Goal: Information Seeking & Learning: Learn about a topic

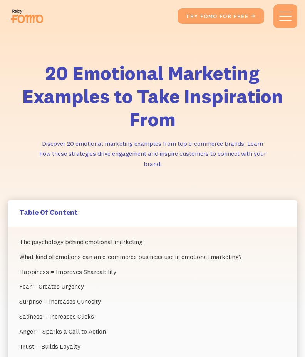
click at [134, 205] on div "Table Of Content" at bounding box center [152, 213] width 289 height 27
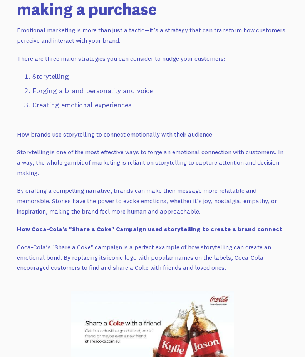
scroll to position [1981, 0]
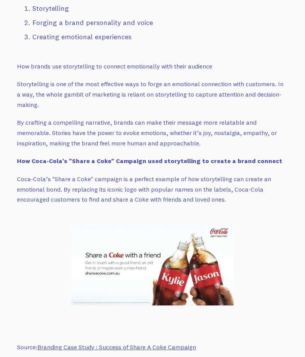
click at [145, 343] on link "Branding Case Study : Success of Share A Coke Campaign" at bounding box center [116, 347] width 159 height 8
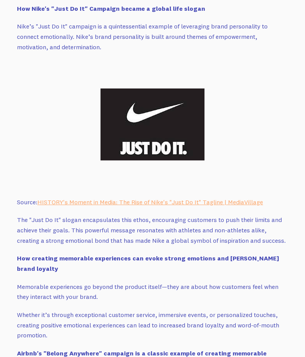
scroll to position [2517, 0]
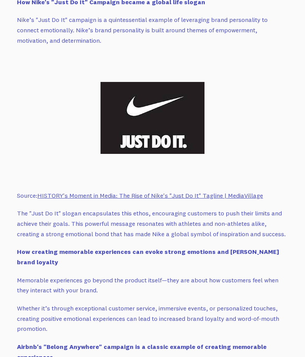
click at [229, 192] on link "HISTORY's Moment in Media: The Rise of Nike's "Just Do It" Tagline | MediaVilla…" at bounding box center [149, 196] width 225 height 8
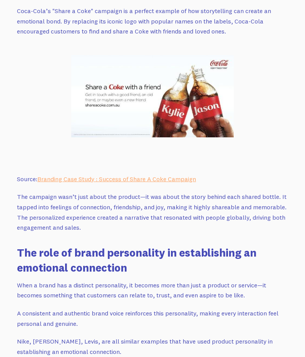
scroll to position [1930, 0]
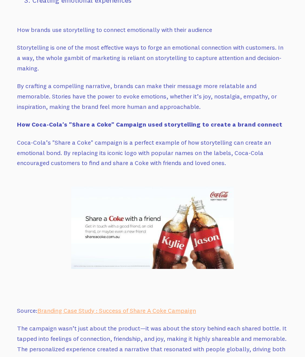
scroll to position [2011, 0]
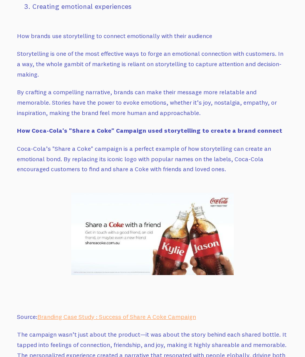
drag, startPoint x: 97, startPoint y: 127, endPoint x: 229, endPoint y: 141, distance: 132.7
click at [229, 144] on p "Coca-Cola’s "Share a Coke" campaign is a perfect example of how storytelling ca…" at bounding box center [152, 159] width 271 height 31
copy p "its iconic logo with popular names on the labels, Coca-Cola encouraged customer…"
click at [131, 329] on p "The campaign wasn’t just about the product—it was about the story behind each s…" at bounding box center [152, 349] width 271 height 41
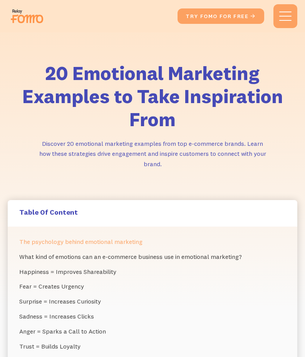
click at [224, 51] on div "20 Emotional Marketing Examples to Take Inspiration From Discover 20 emotional …" at bounding box center [152, 116] width 305 height 168
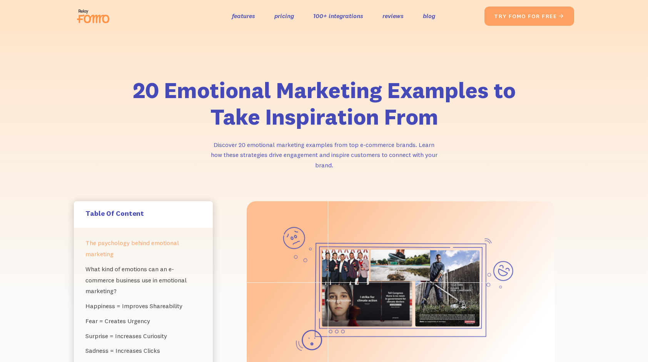
click at [88, 20] on img at bounding box center [95, 16] width 43 height 25
click at [304, 76] on div "20 Emotional Marketing Examples to Take Inspiration From Discover 20 emotional …" at bounding box center [324, 136] width 516 height 130
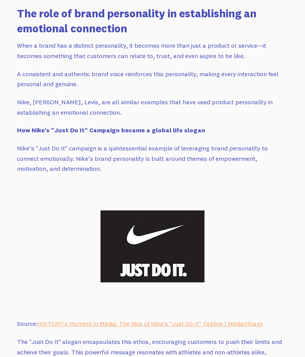
scroll to position [2380, 0]
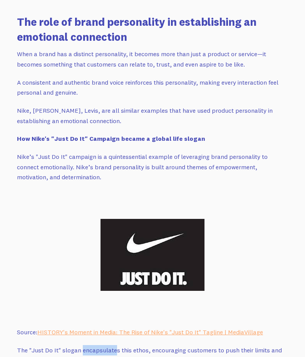
drag, startPoint x: 81, startPoint y: 320, endPoint x: 115, endPoint y: 320, distance: 33.5
click at [115, 345] on p "The "Just Do It" slogan encapsulates this ethos, encouraging customers to push …" at bounding box center [152, 360] width 271 height 31
copy p "encapsulate"
drag, startPoint x: 107, startPoint y: 127, endPoint x: 145, endPoint y: 127, distance: 38.9
click at [145, 152] on p "Nike’s "Just Do It" campaign is a quintessential example of leveraging brand pe…" at bounding box center [152, 167] width 271 height 31
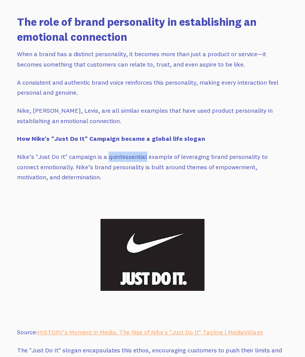
copy p "quintessential"
click at [97, 152] on p "Nike’s "Just Do It" campaign is a quintessential example of leveraging brand pe…" at bounding box center [152, 167] width 271 height 31
drag, startPoint x: 18, startPoint y: 125, endPoint x: 111, endPoint y: 143, distance: 94.7
click at [111, 152] on p "Nike’s "Just Do It" campaign is a quintessential example of leveraging brand pe…" at bounding box center [152, 167] width 271 height 31
copy p "Nike’s "Just Do It" campaign is a quintessential example of leveraging brand pe…"
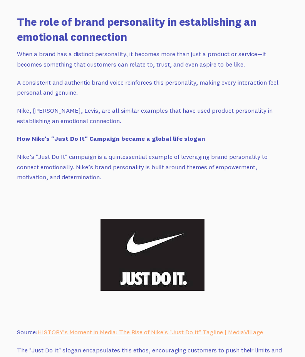
click at [177, 105] on p "Nike, [PERSON_NAME], Levis, are all similar examples that have used product per…" at bounding box center [152, 115] width 271 height 20
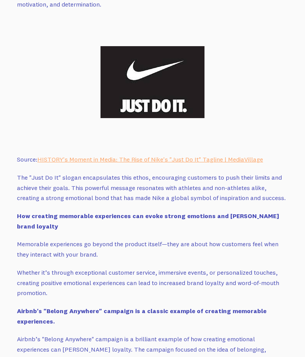
scroll to position [2612, 0]
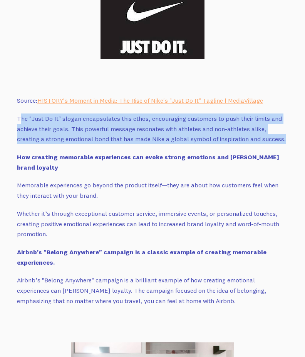
drag, startPoint x: 20, startPoint y: 87, endPoint x: 281, endPoint y: 109, distance: 261.3
click at [281, 114] on p "The "Just Do It" slogan encapsulates this ethos, encouraging customers to push …" at bounding box center [152, 129] width 271 height 31
click at [132, 114] on p "The "Just Do It" slogan encapsulates this ethos, encouraging customers to push …" at bounding box center [152, 129] width 271 height 31
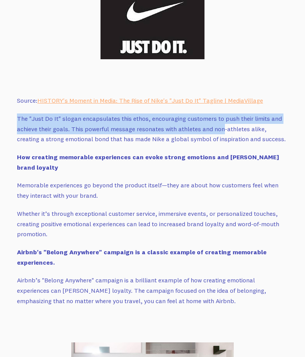
drag, startPoint x: 13, startPoint y: 86, endPoint x: 230, endPoint y: 100, distance: 217.1
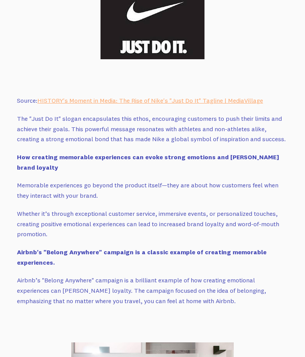
drag, startPoint x: 230, startPoint y: 100, endPoint x: 211, endPoint y: 106, distance: 19.3
click at [211, 114] on p "The "Just Do It" slogan encapsulates this ethos, encouraging customers to push …" at bounding box center [152, 129] width 271 height 31
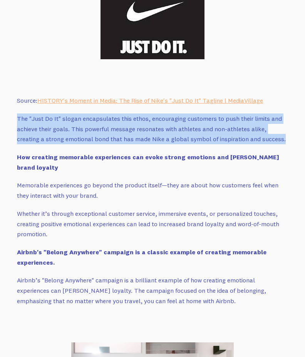
drag, startPoint x: 16, startPoint y: 88, endPoint x: 310, endPoint y: 113, distance: 295.3
copy p "The "Just Do It" slogan encapsulates this ethos, encouraging customers to push …"
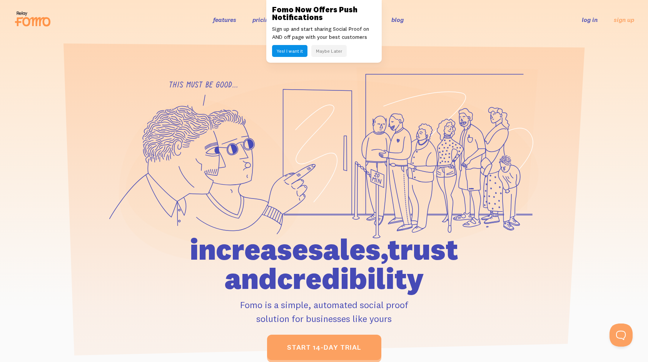
click at [164, 34] on header "features pricing 106+ integrations reviews blog log in sign up log in sign up" at bounding box center [324, 19] width 648 height 39
